Goal: Navigation & Orientation: Find specific page/section

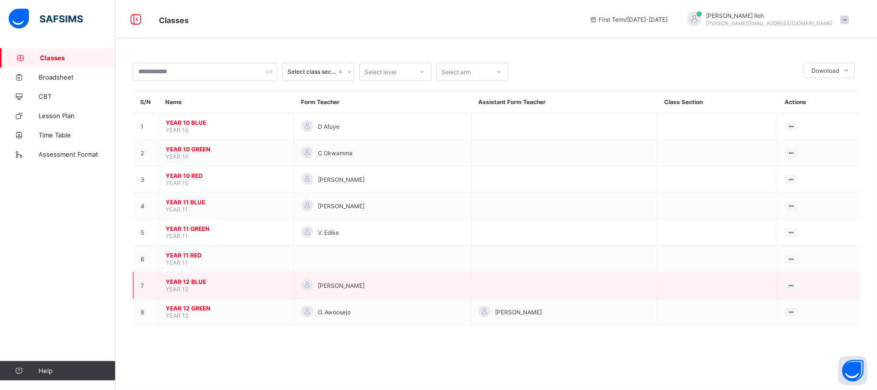
click at [181, 283] on span "YEAR 12 BLUE" at bounding box center [226, 281] width 121 height 7
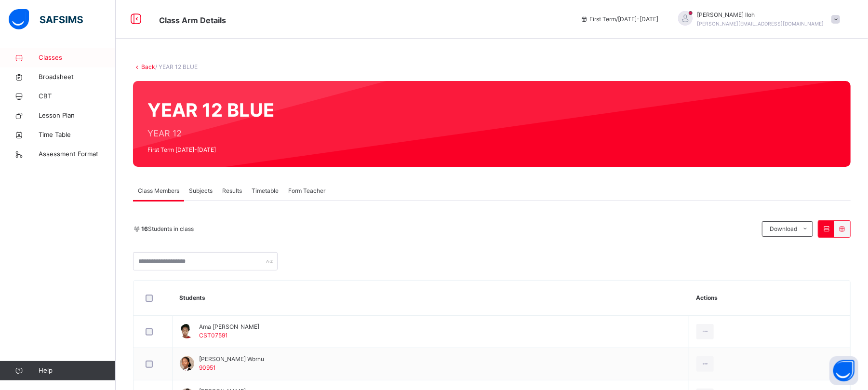
click at [53, 54] on span "Classes" at bounding box center [77, 58] width 77 height 10
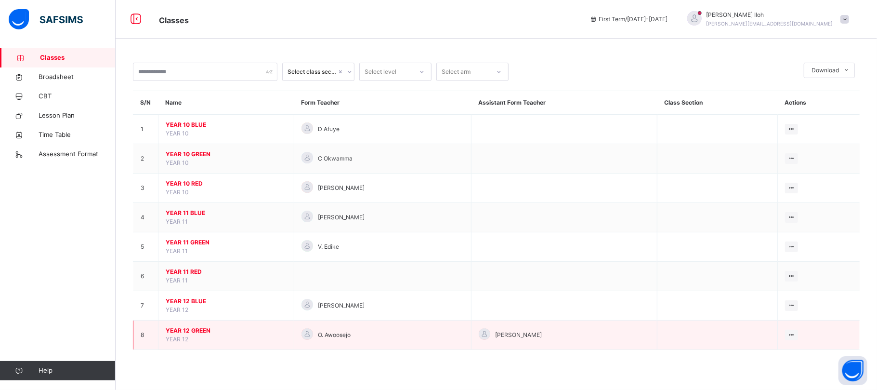
click at [196, 330] on span "YEAR 12 GREEN" at bounding box center [226, 330] width 121 height 9
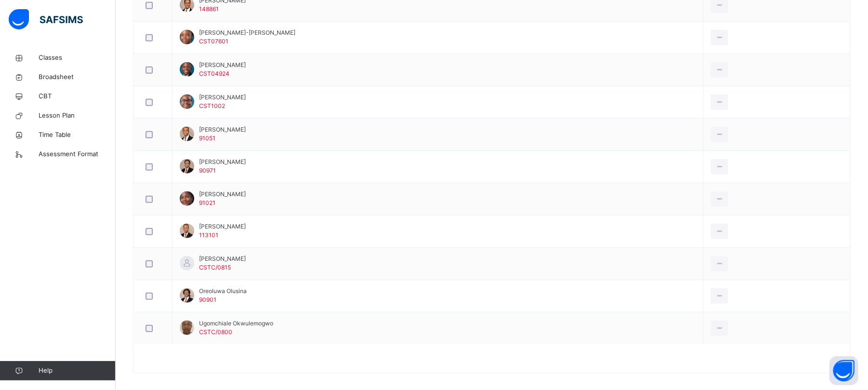
scroll to position [498, 0]
